Goal: Task Accomplishment & Management: Manage account settings

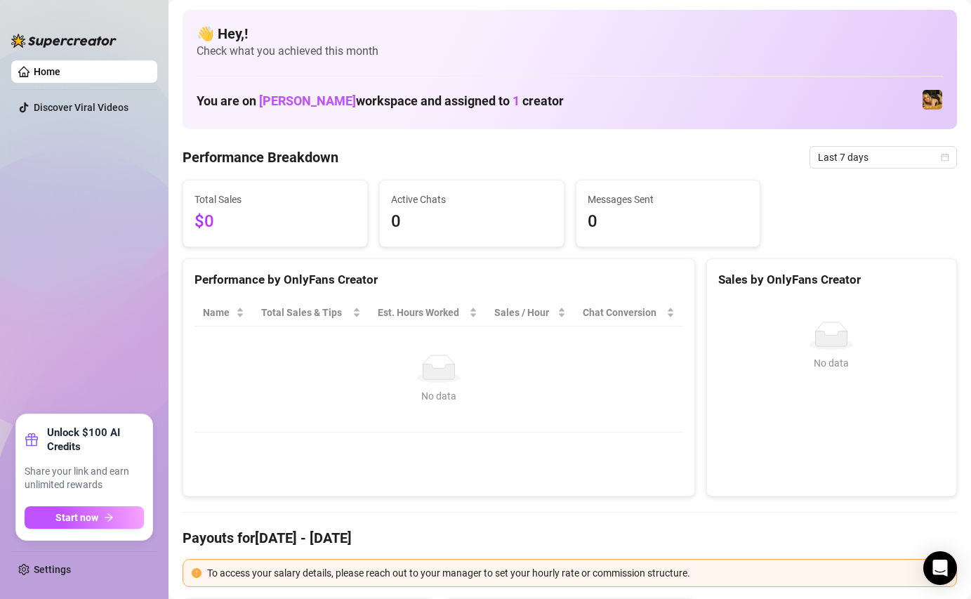
click at [934, 102] on img at bounding box center [932, 100] width 20 height 20
click at [56, 564] on link "Settings" at bounding box center [52, 569] width 37 height 11
